Goal: Navigation & Orientation: Find specific page/section

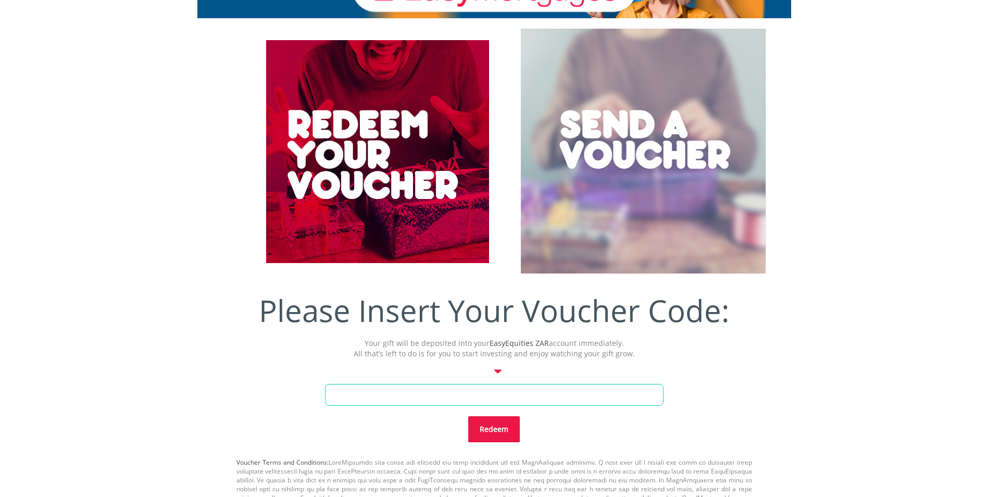
scroll to position [260, 0]
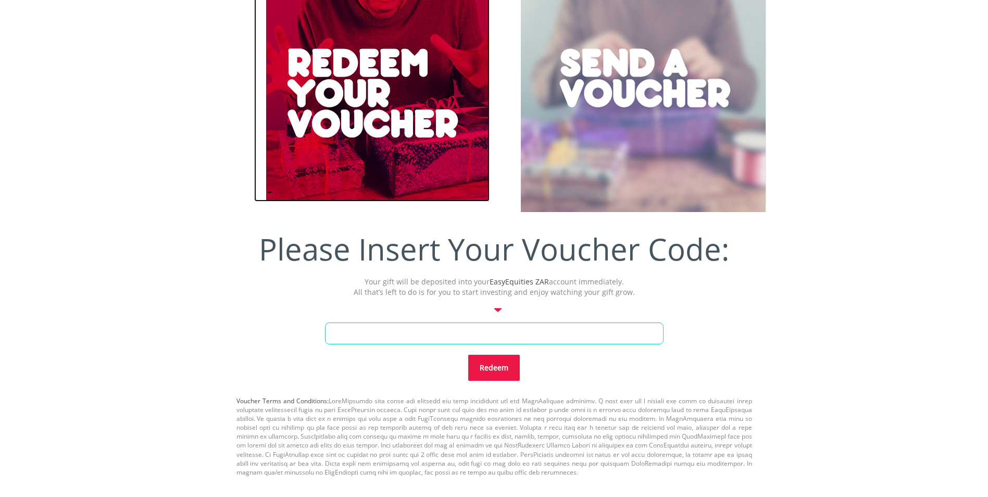
click at [355, 118] on div at bounding box center [378, 90] width 224 height 223
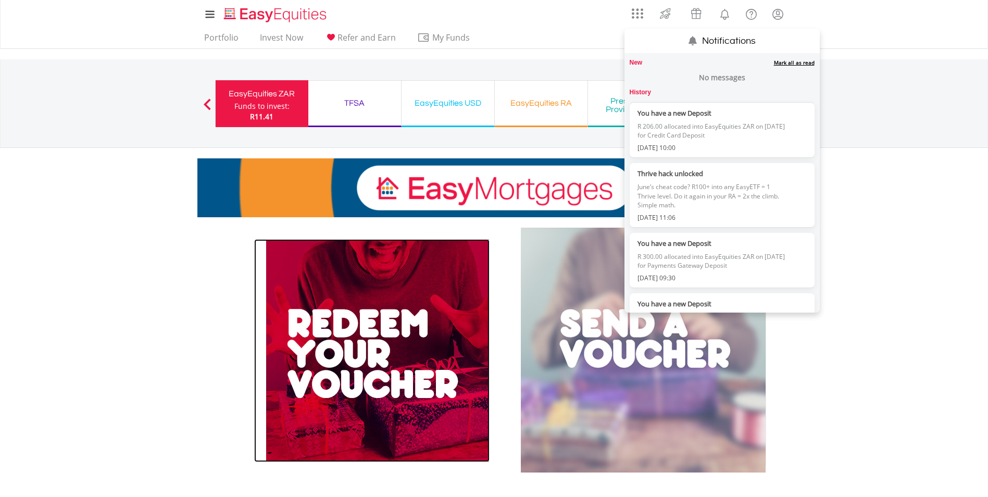
scroll to position [0, 0]
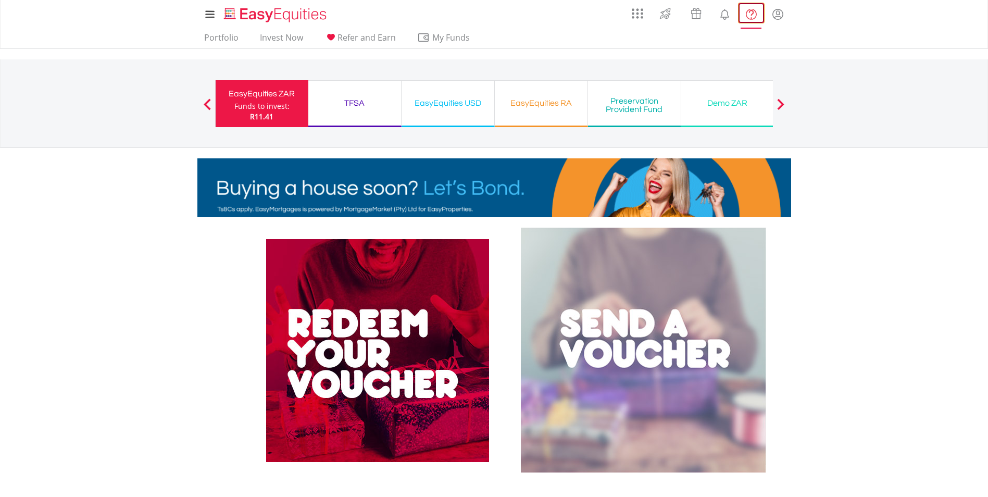
click at [748, 14] on lord-icon "FAQ's and Support" at bounding box center [751, 14] width 13 height 13
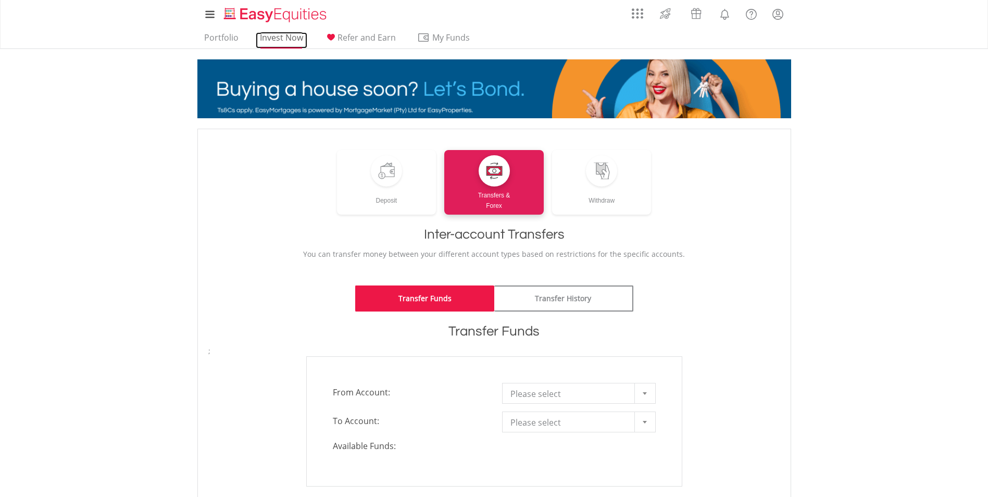
click at [286, 33] on link "Invest Now" at bounding box center [282, 40] width 52 height 16
